Goal: Task Accomplishment & Management: Manage account settings

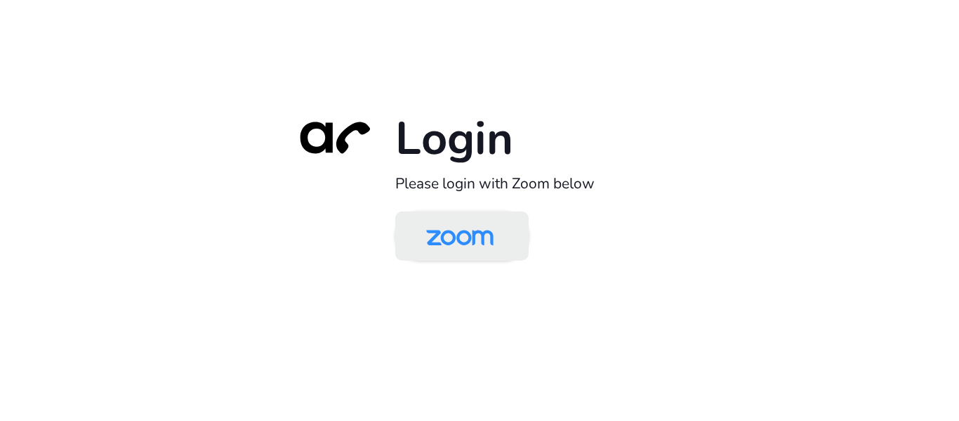
drag, startPoint x: 0, startPoint y: 0, endPoint x: 436, endPoint y: 254, distance: 504.8
click at [436, 254] on img at bounding box center [460, 237] width 97 height 46
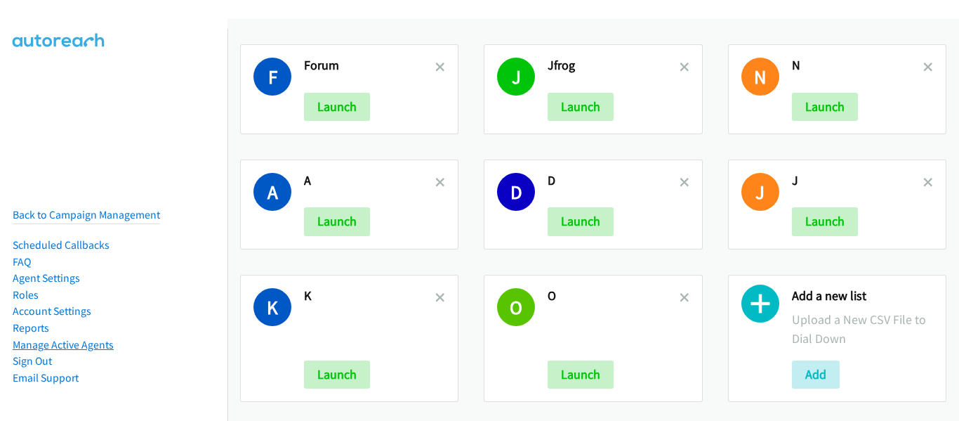
click at [77, 338] on link "Manage Active Agents" at bounding box center [63, 344] width 101 height 13
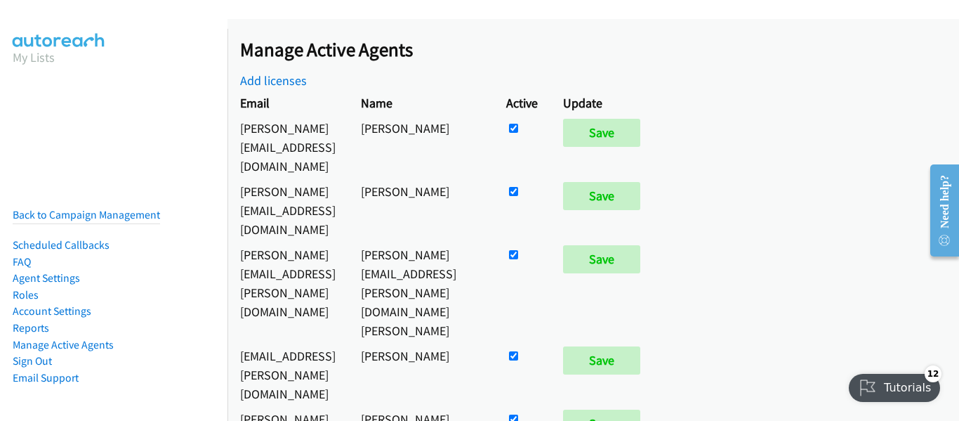
click at [518, 126] on input "checkbox" at bounding box center [513, 128] width 9 height 9
checkbox input "false"
click at [641, 129] on input "Save" at bounding box center [601, 133] width 77 height 28
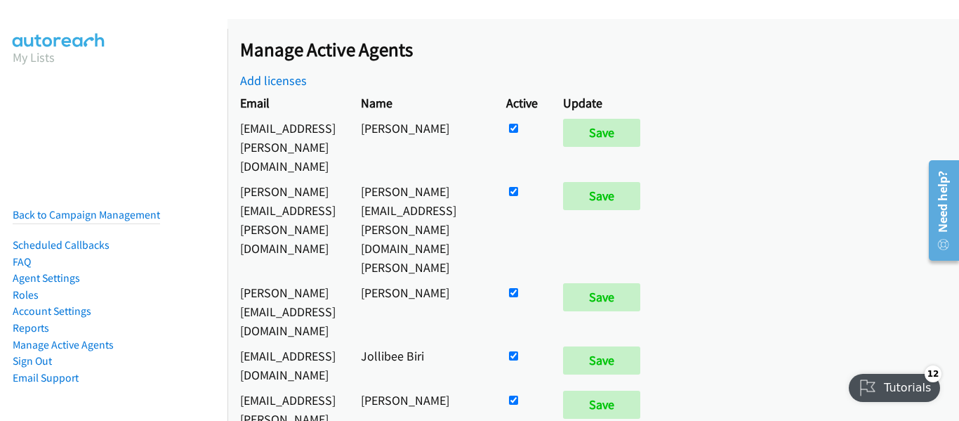
scroll to position [10379, 0]
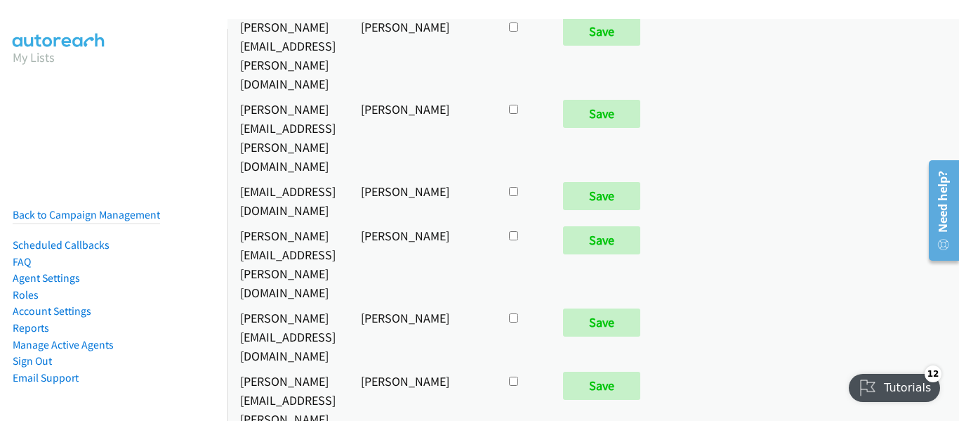
checkbox input "true"
